Goal: Task Accomplishment & Management: Use online tool/utility

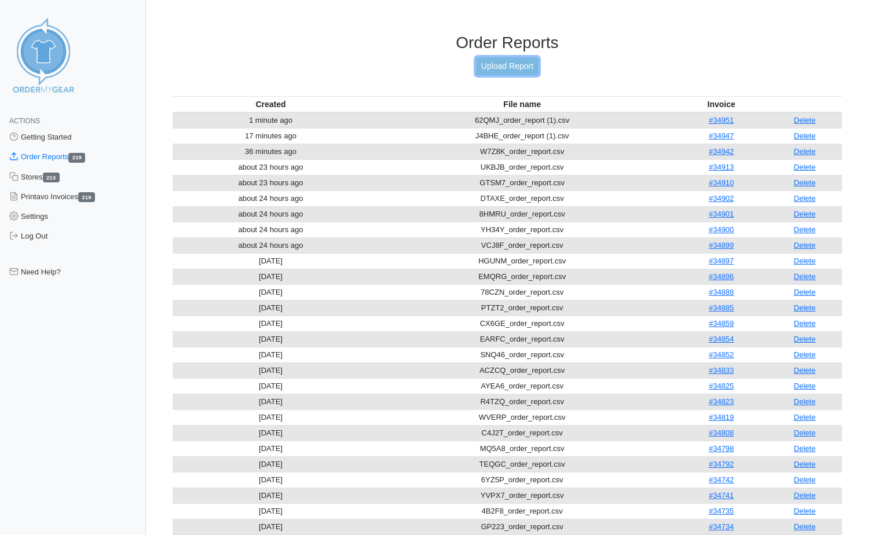
click at [533, 69] on link "Upload Report" at bounding box center [507, 66] width 63 height 18
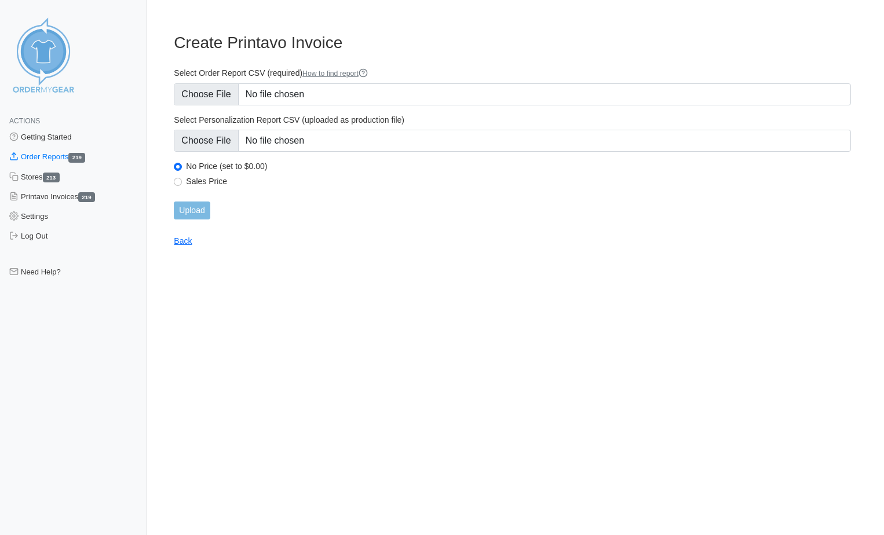
type input "C:\fakepath\62QMJ_order_report (1).csv"
click at [187, 217] on input "Upload" at bounding box center [192, 211] width 36 height 18
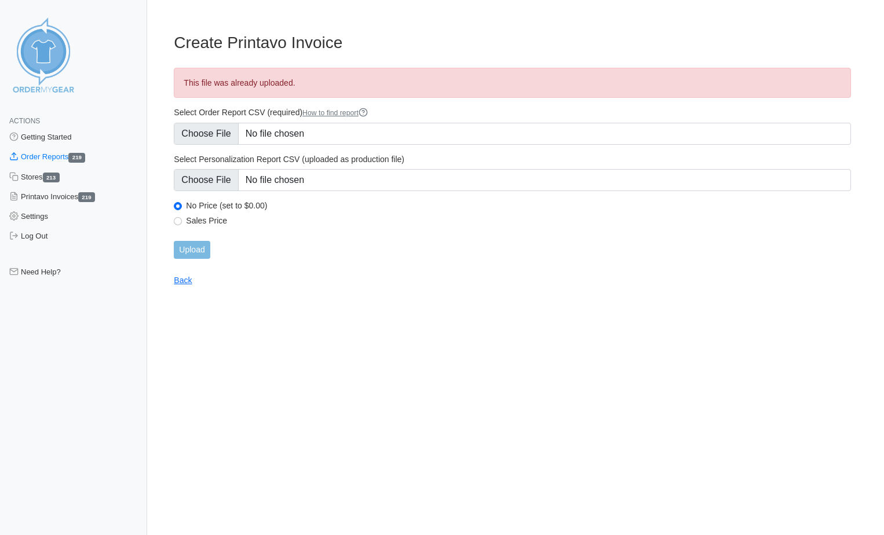
click at [36, 160] on link "Order Reports 219" at bounding box center [73, 157] width 147 height 20
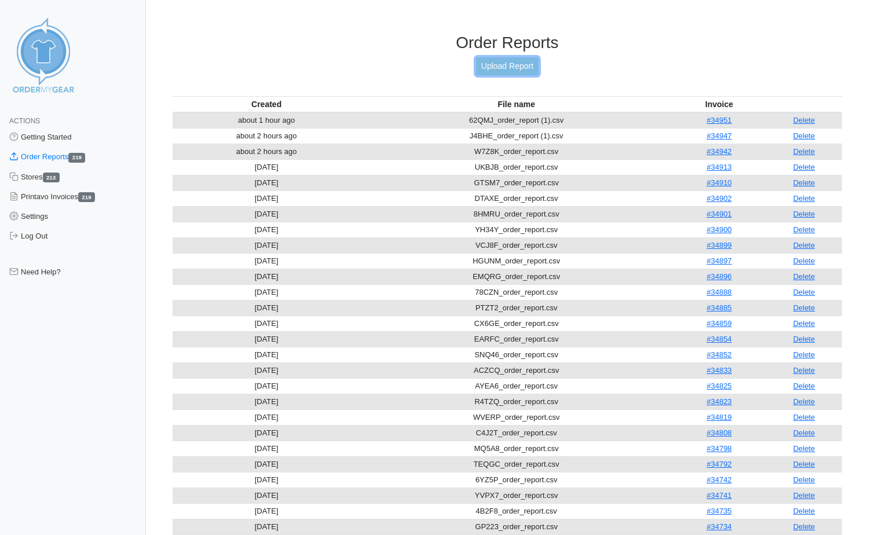
click at [513, 68] on link "Upload Report" at bounding box center [507, 66] width 63 height 18
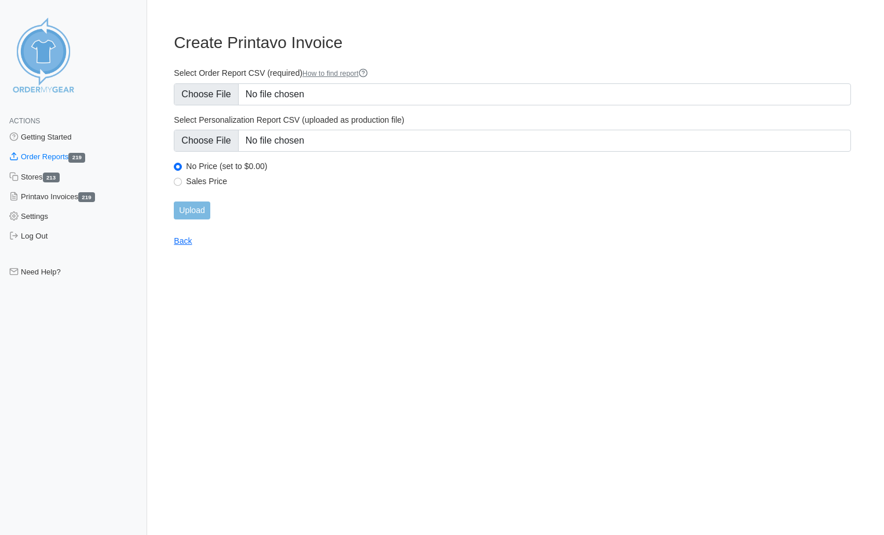
type input "C:\fakepath\JV5PK_order_report.csv"
click at [196, 215] on input "Upload" at bounding box center [192, 211] width 36 height 18
